Goal: Transaction & Acquisition: Purchase product/service

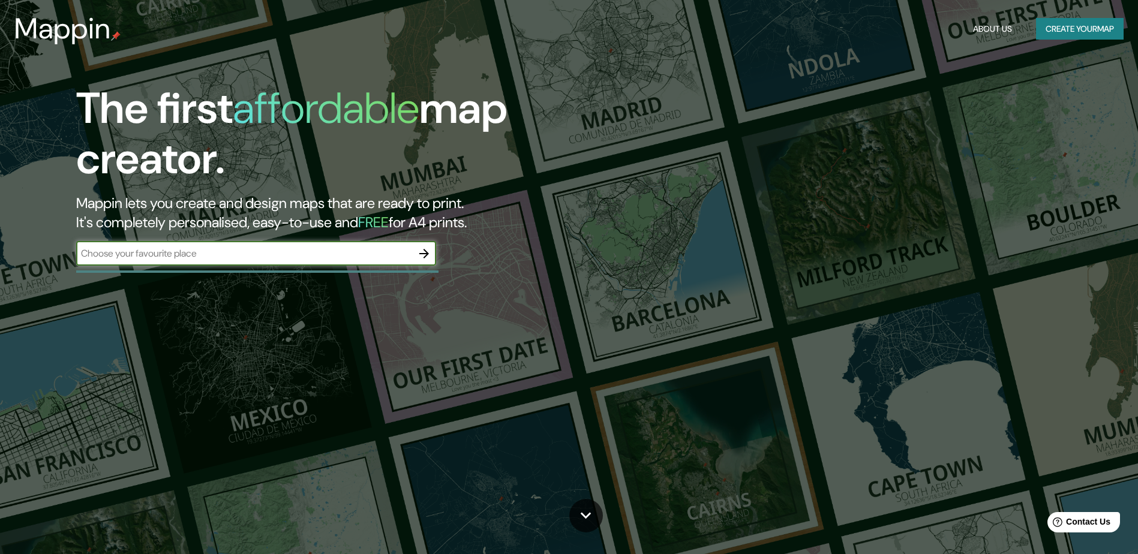
click at [217, 253] on input "text" at bounding box center [244, 254] width 336 height 14
type input "Örnsköldsvik"
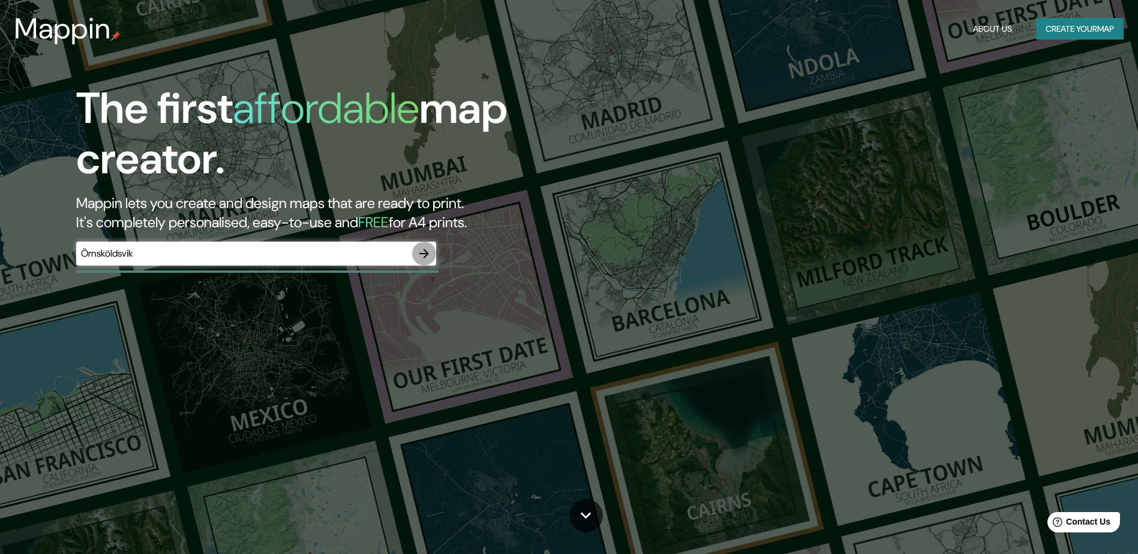
click at [421, 255] on icon "button" at bounding box center [424, 254] width 14 height 14
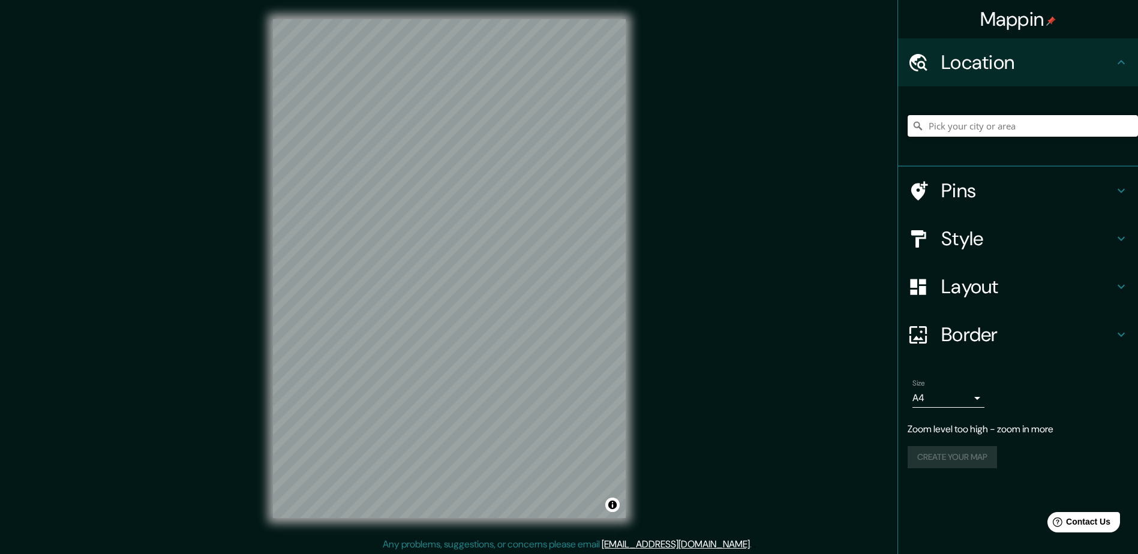
click at [978, 130] on input "Pick your city or area" at bounding box center [1023, 126] width 230 height 22
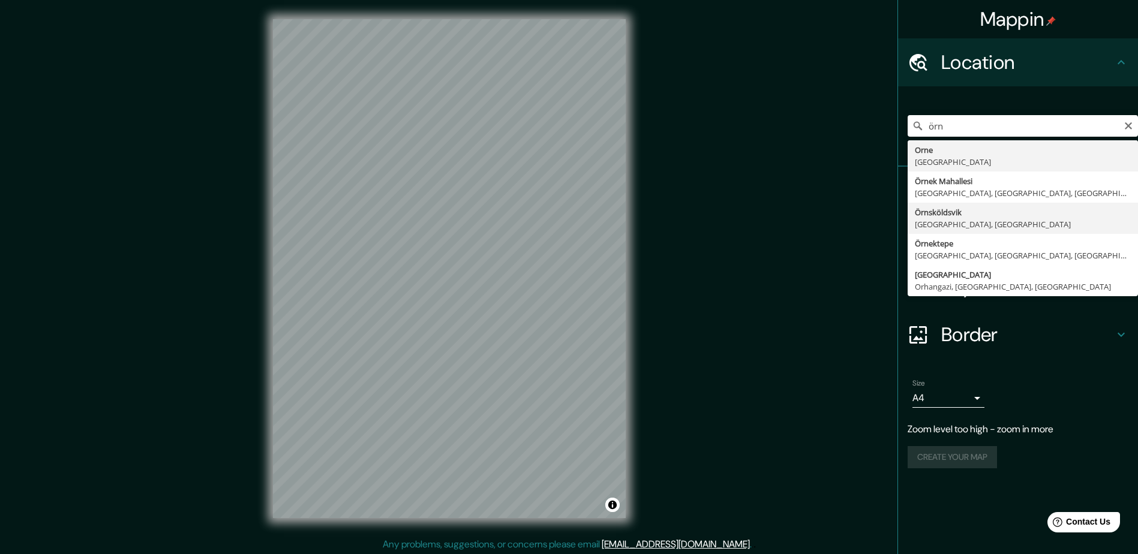
type input "Örnsköldsvik, [GEOGRAPHIC_DATA], [GEOGRAPHIC_DATA]"
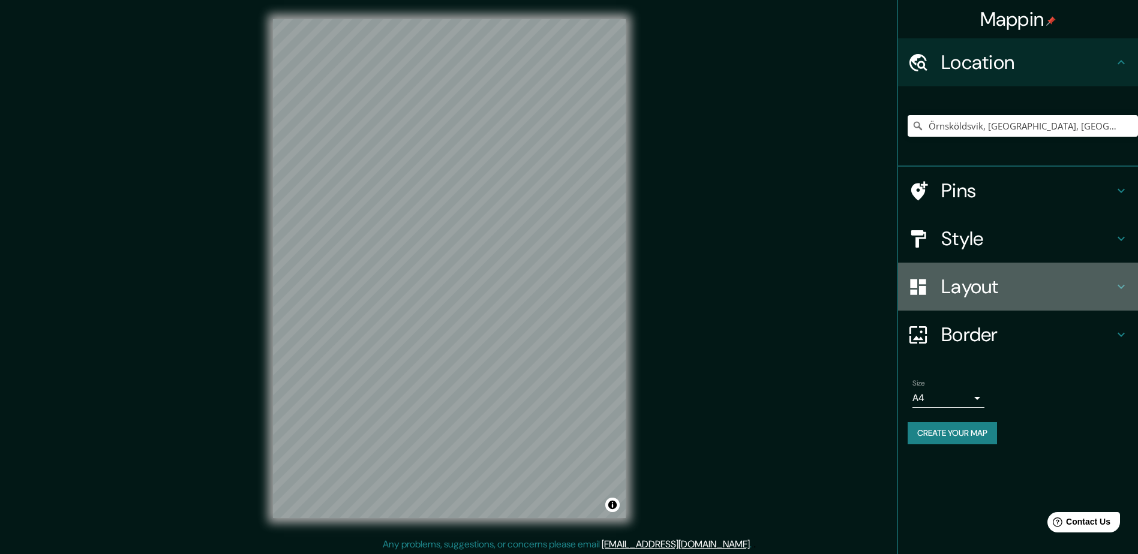
click at [984, 294] on h4 "Layout" at bounding box center [1027, 287] width 173 height 24
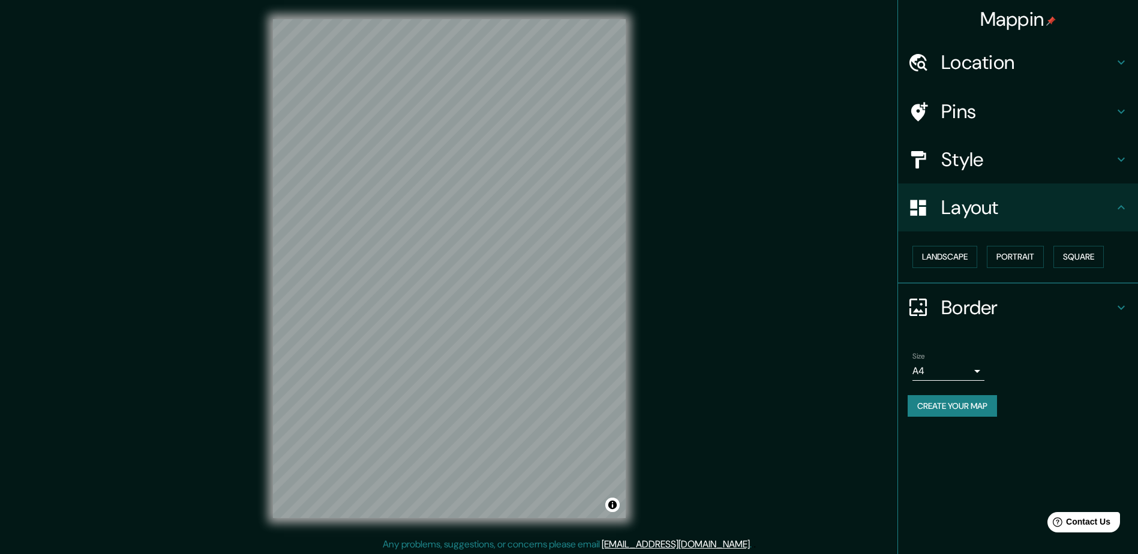
click at [991, 218] on h4 "Layout" at bounding box center [1027, 208] width 173 height 24
click at [975, 162] on h4 "Style" at bounding box center [1027, 160] width 173 height 24
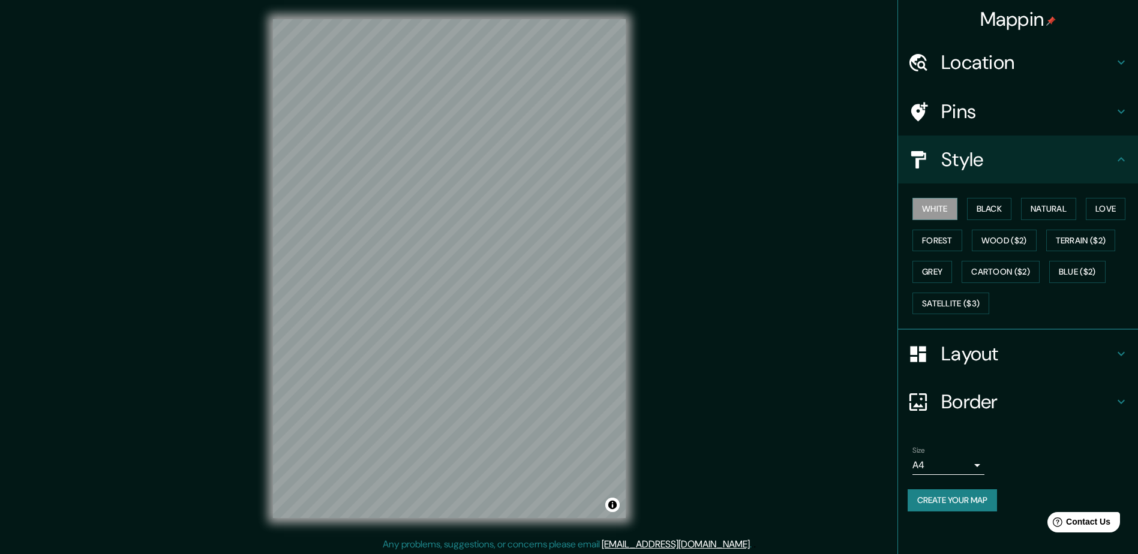
click at [980, 161] on h4 "Style" at bounding box center [1027, 160] width 173 height 24
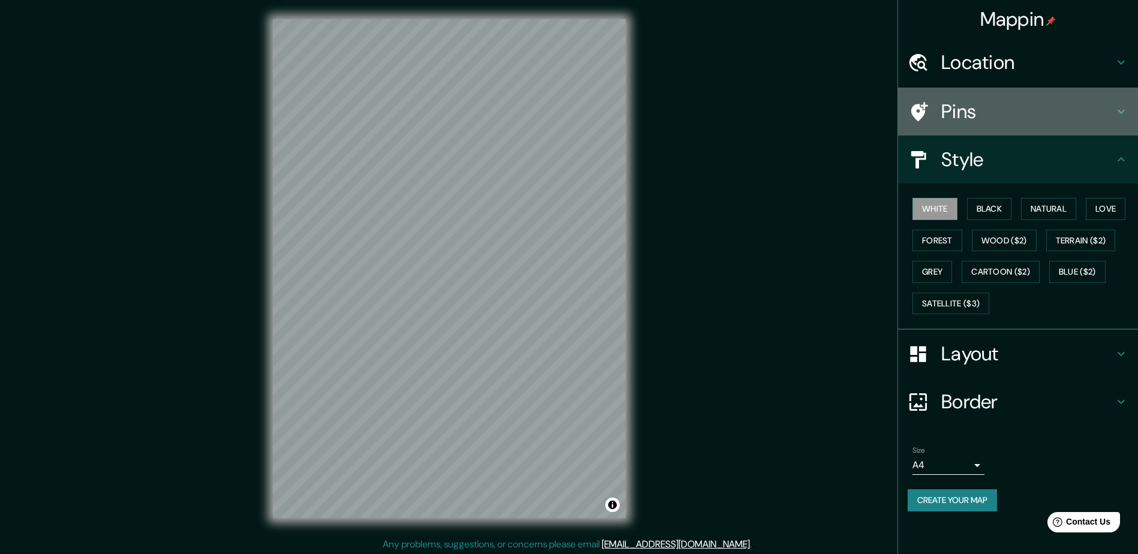
click at [981, 115] on h4 "Pins" at bounding box center [1027, 112] width 173 height 24
